Goal: Find specific page/section: Find specific page/section

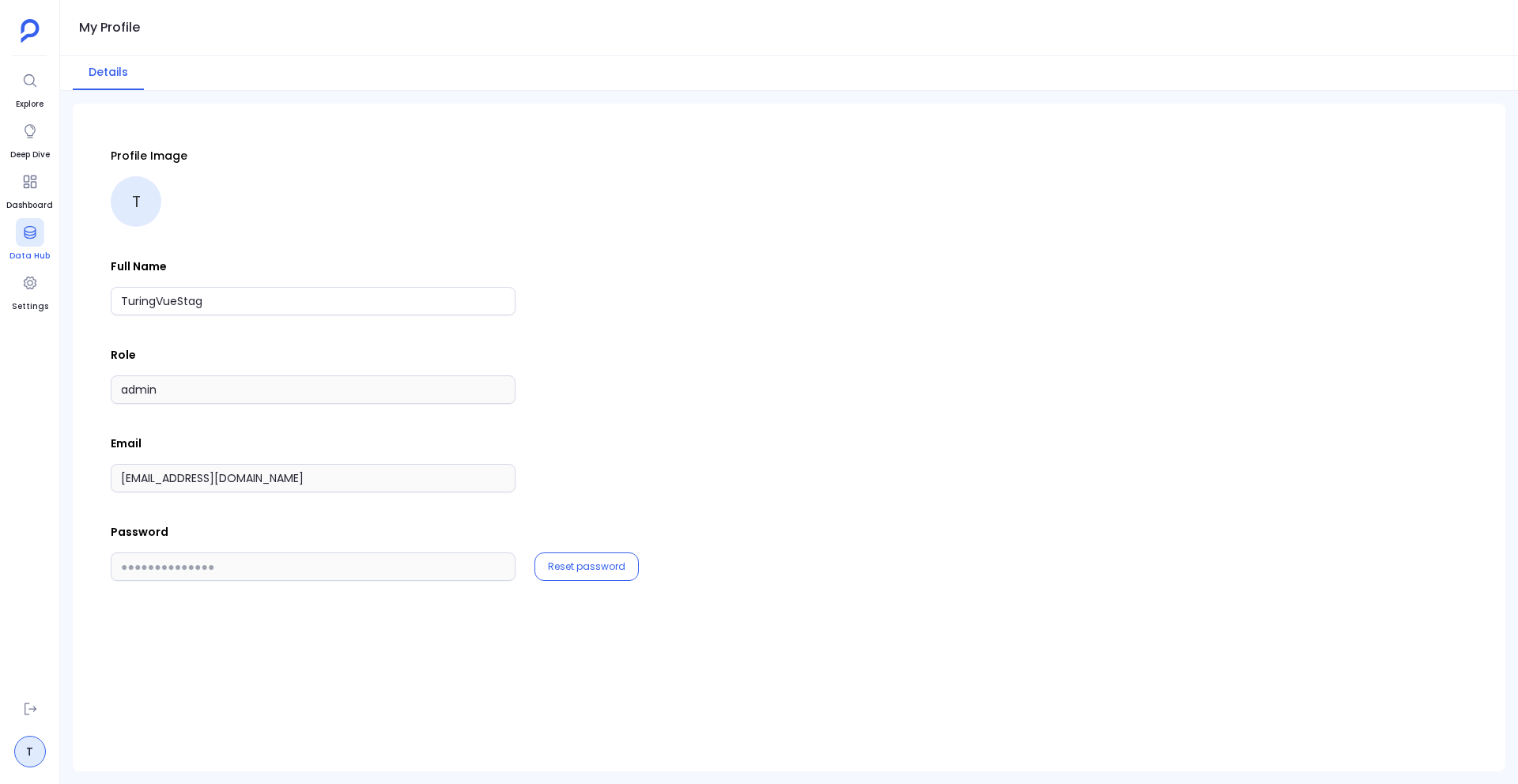
click at [34, 260] on span "Data Hub" at bounding box center [30, 256] width 40 height 13
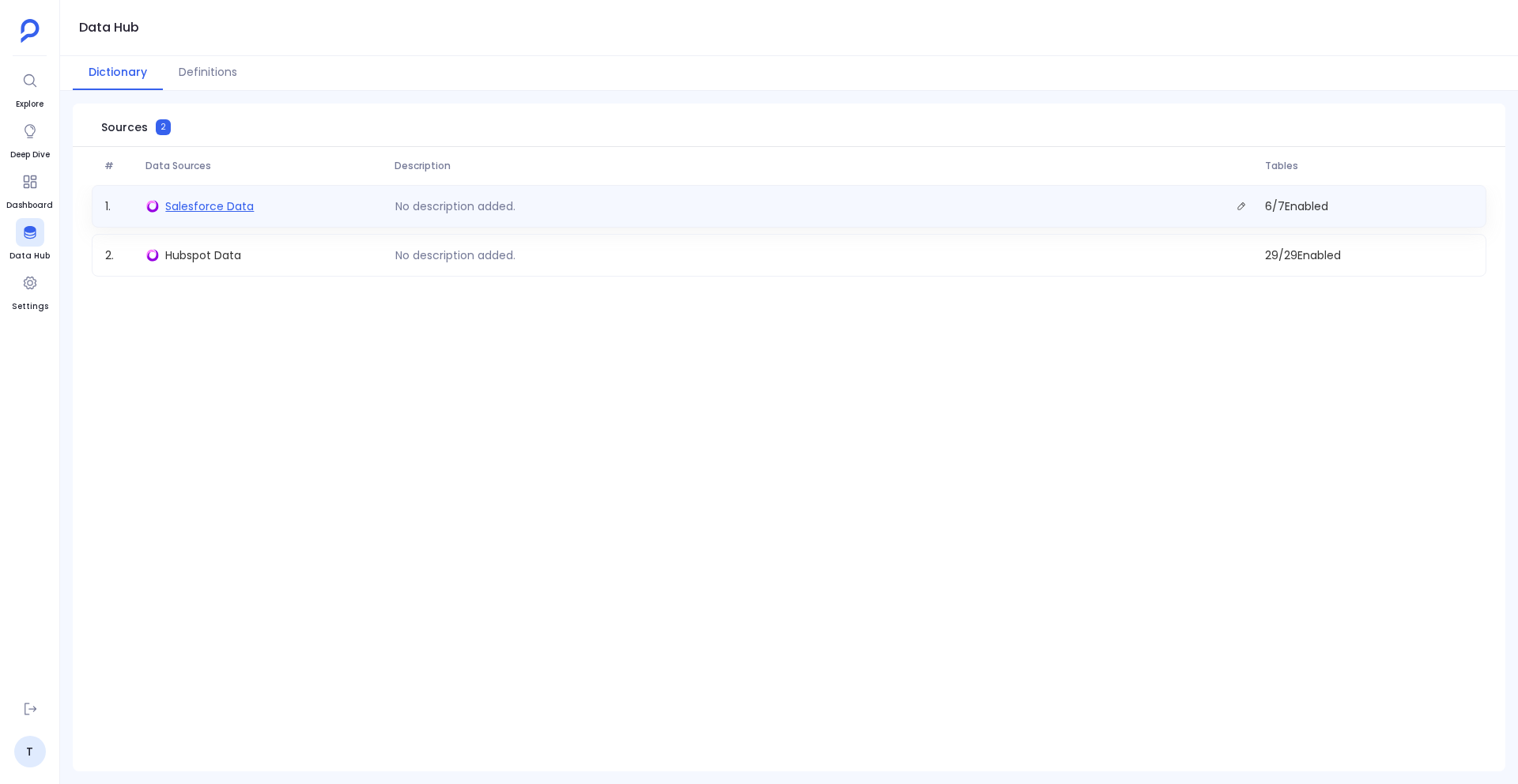
click at [208, 198] on span "Salesforce Data" at bounding box center [209, 206] width 89 height 16
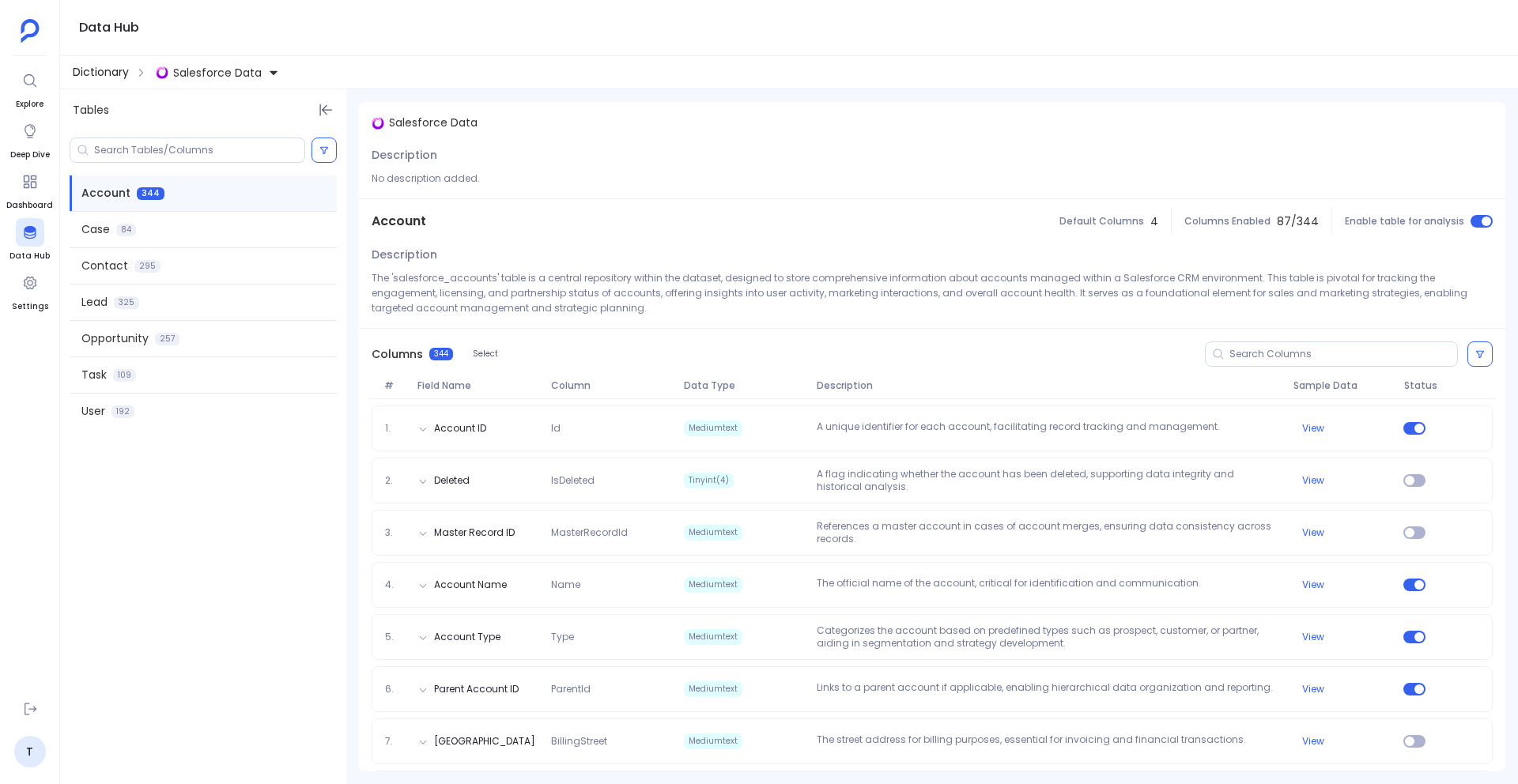
click at [109, 72] on span "Dictionary" at bounding box center [101, 72] width 56 height 17
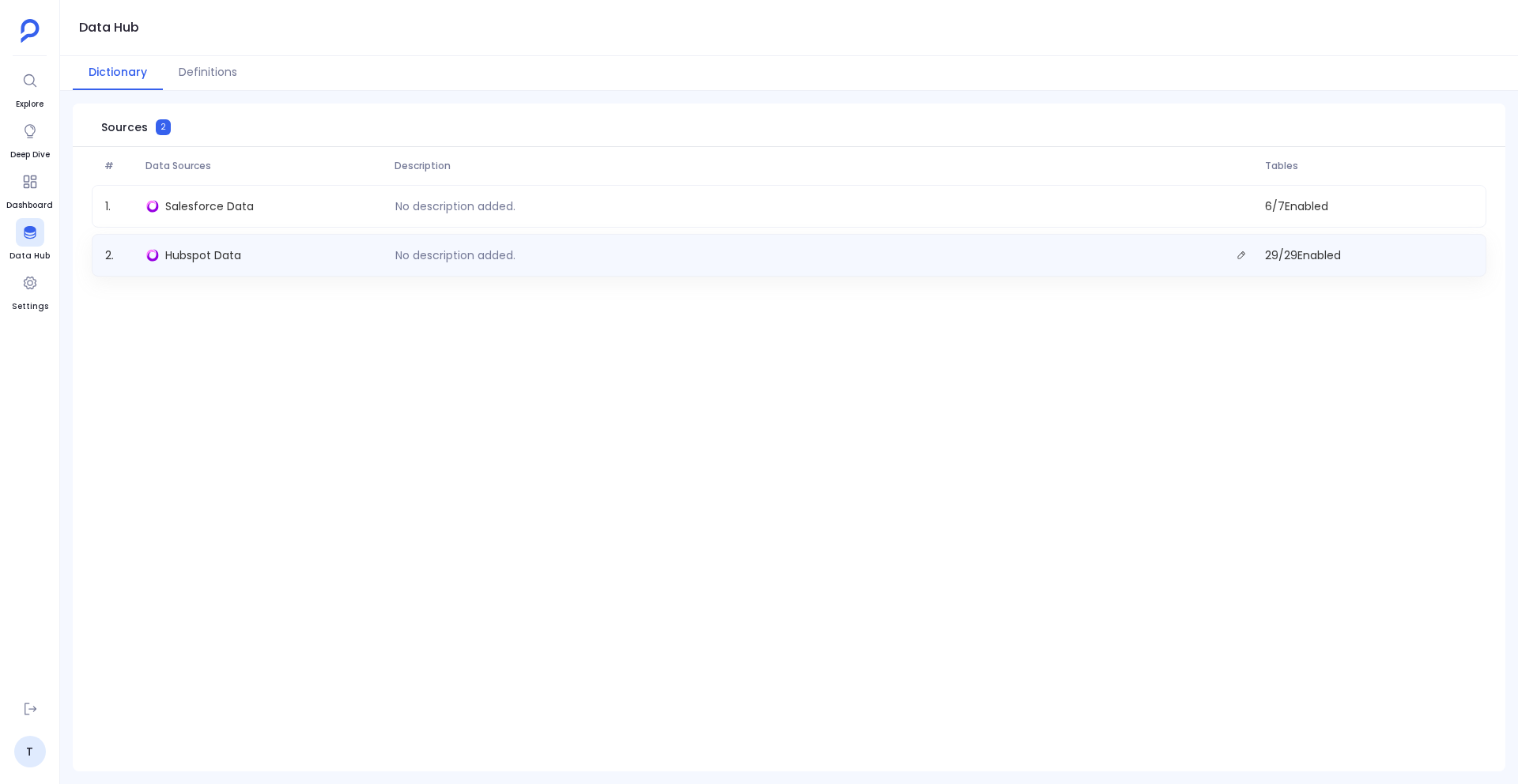
click at [176, 243] on div "2 . Hubspot Data No description added. 29 / 29 Enabled" at bounding box center [788, 255] width 1395 height 43
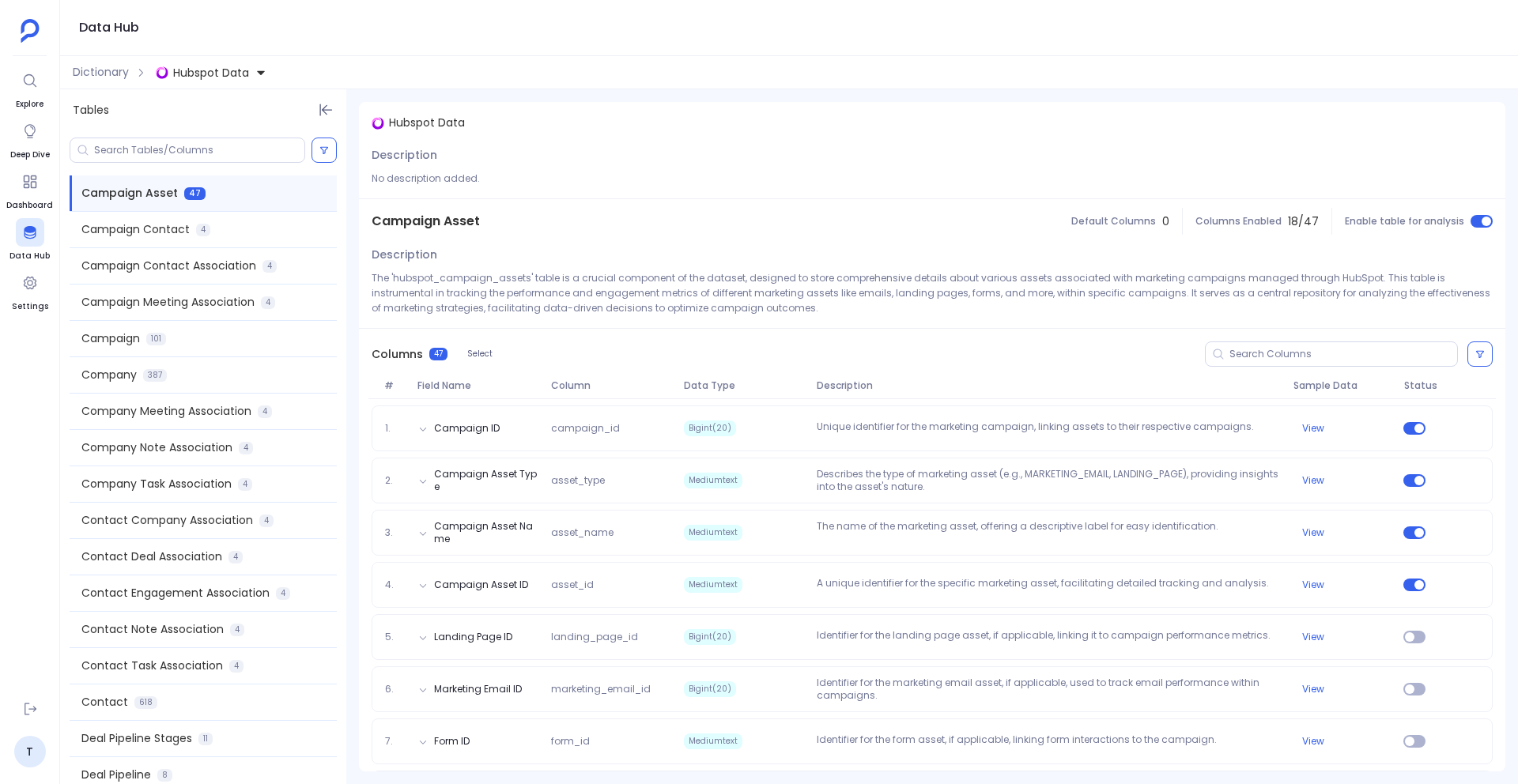
click at [124, 82] on div "Dictionary Hubspot Data" at bounding box center [788, 72] width 1457 height 33
click at [115, 77] on span "Dictionary" at bounding box center [101, 72] width 56 height 17
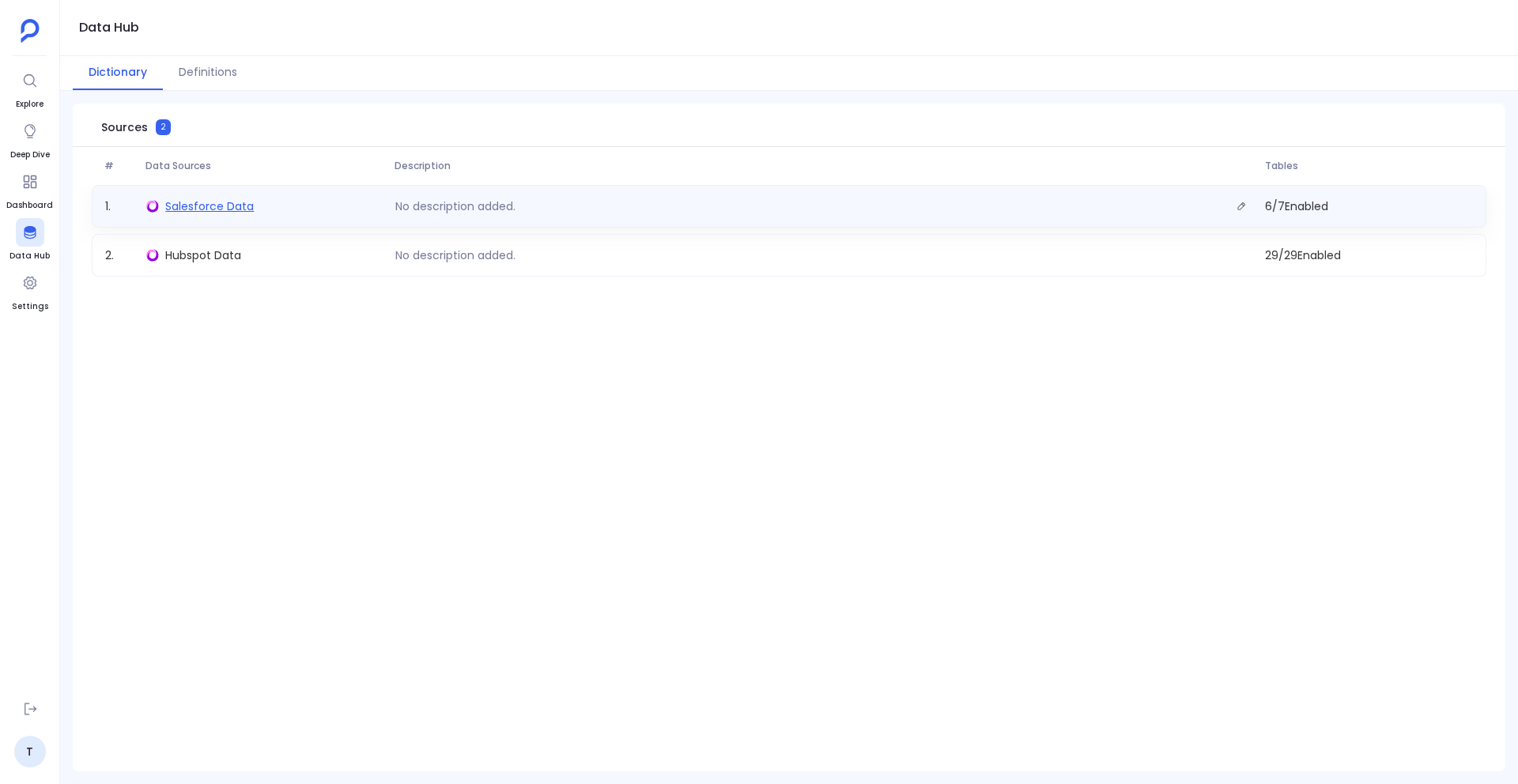
click at [190, 213] on span "Salesforce Data" at bounding box center [209, 206] width 89 height 16
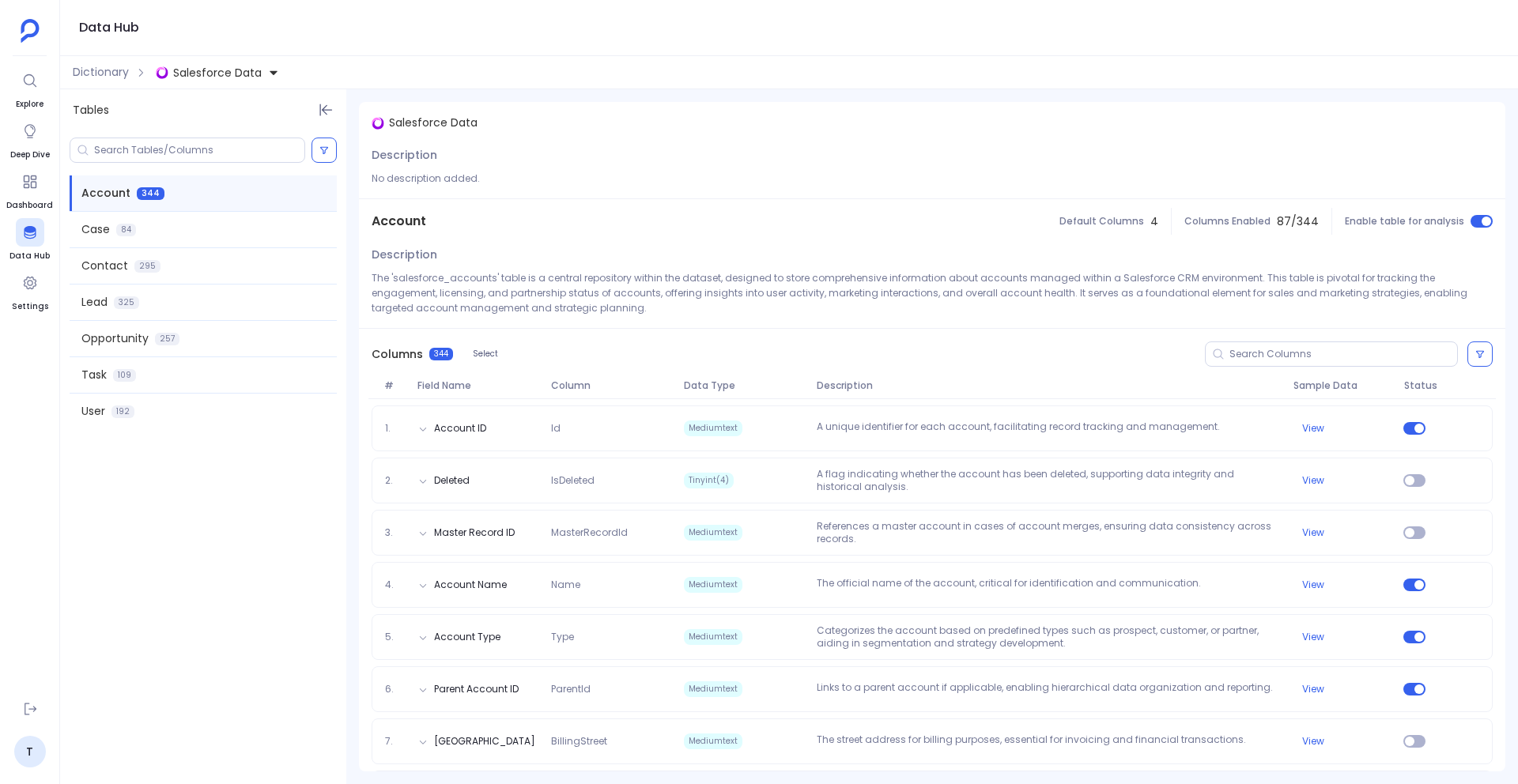
click at [192, 75] on span "Salesforce Data" at bounding box center [217, 73] width 89 height 16
click at [93, 75] on span "Dictionary" at bounding box center [101, 72] width 56 height 17
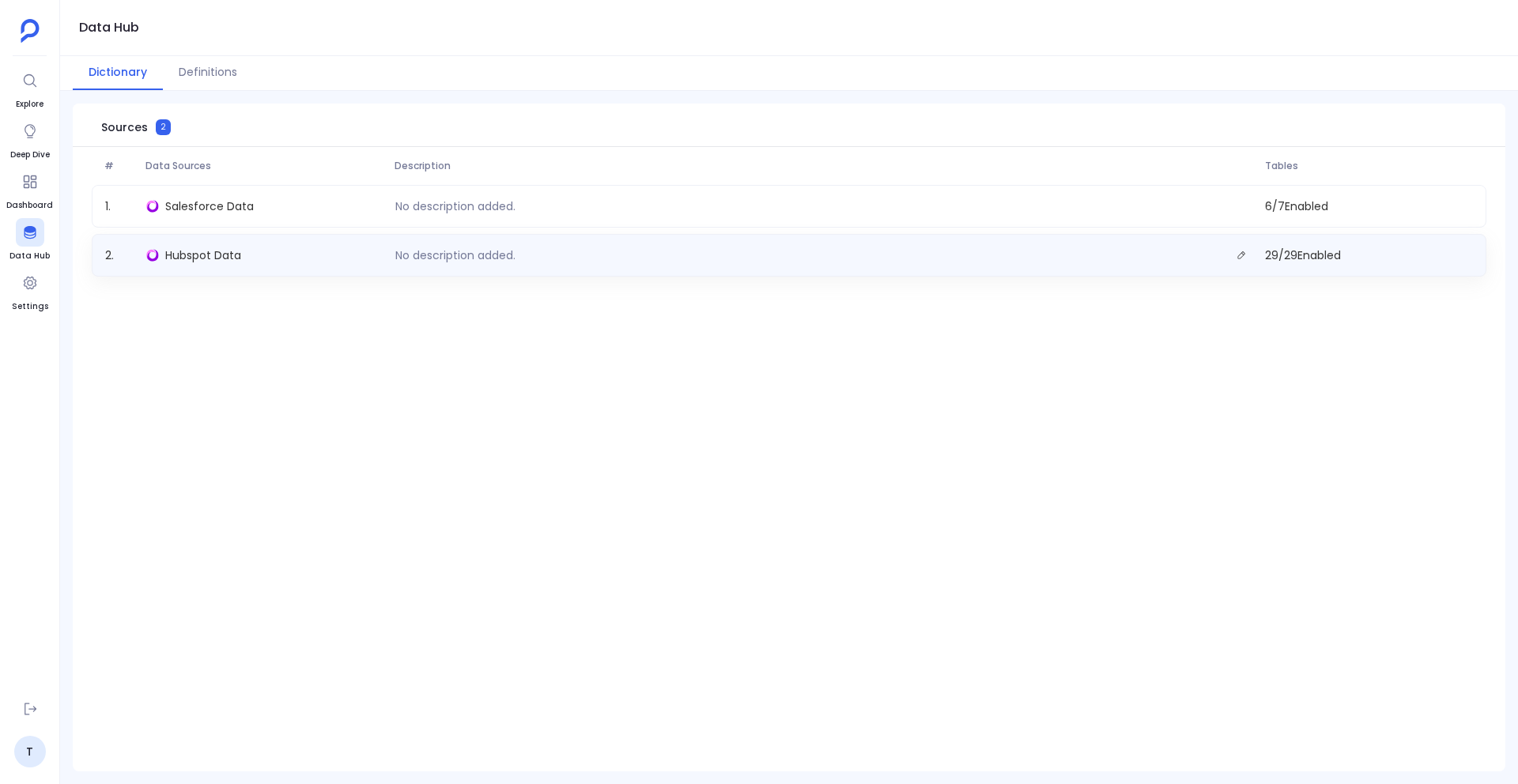
click at [192, 265] on div "Hubspot Data" at bounding box center [264, 255] width 248 height 22
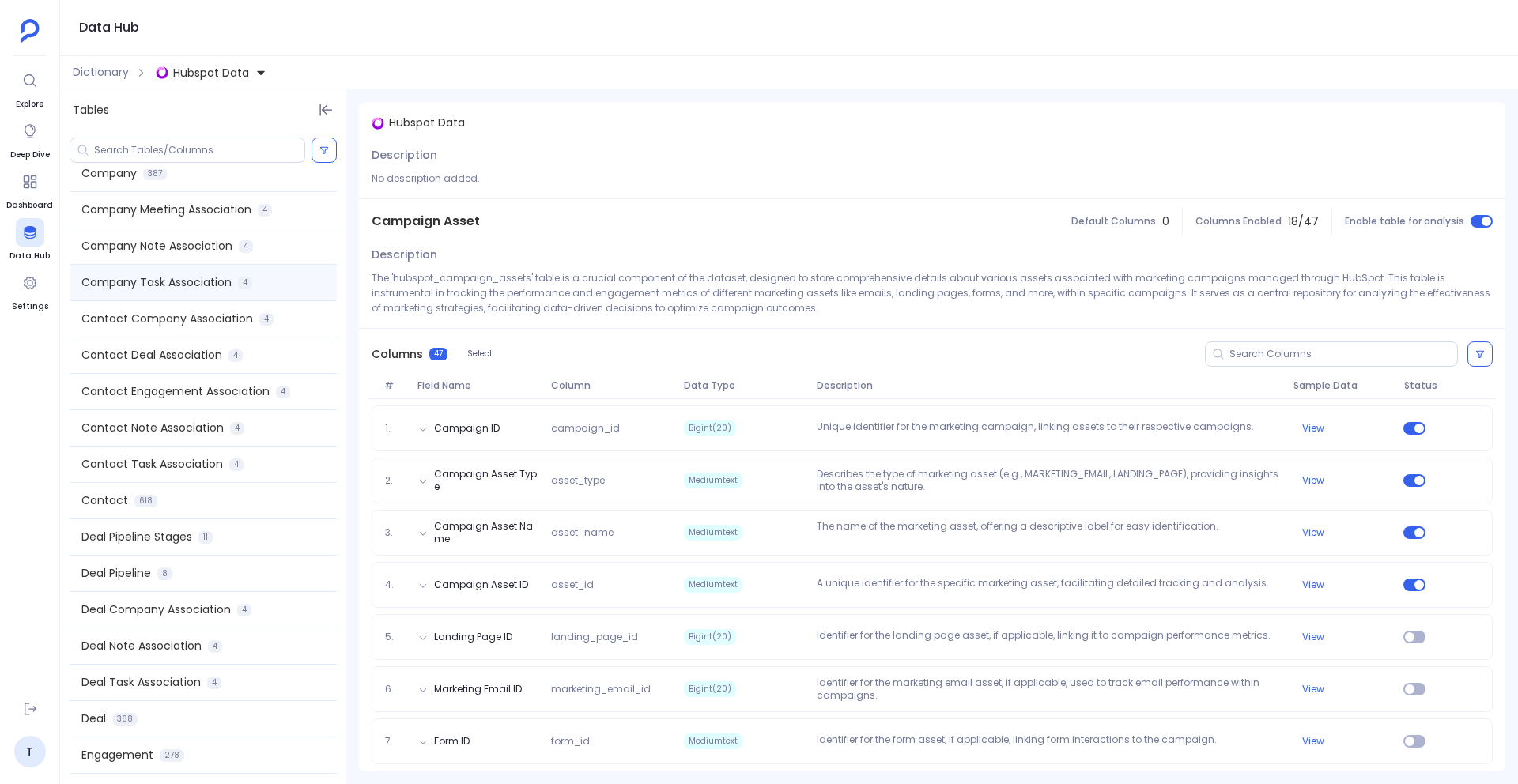
scroll to position [201, 0]
